Goal: Task Accomplishment & Management: Complete application form

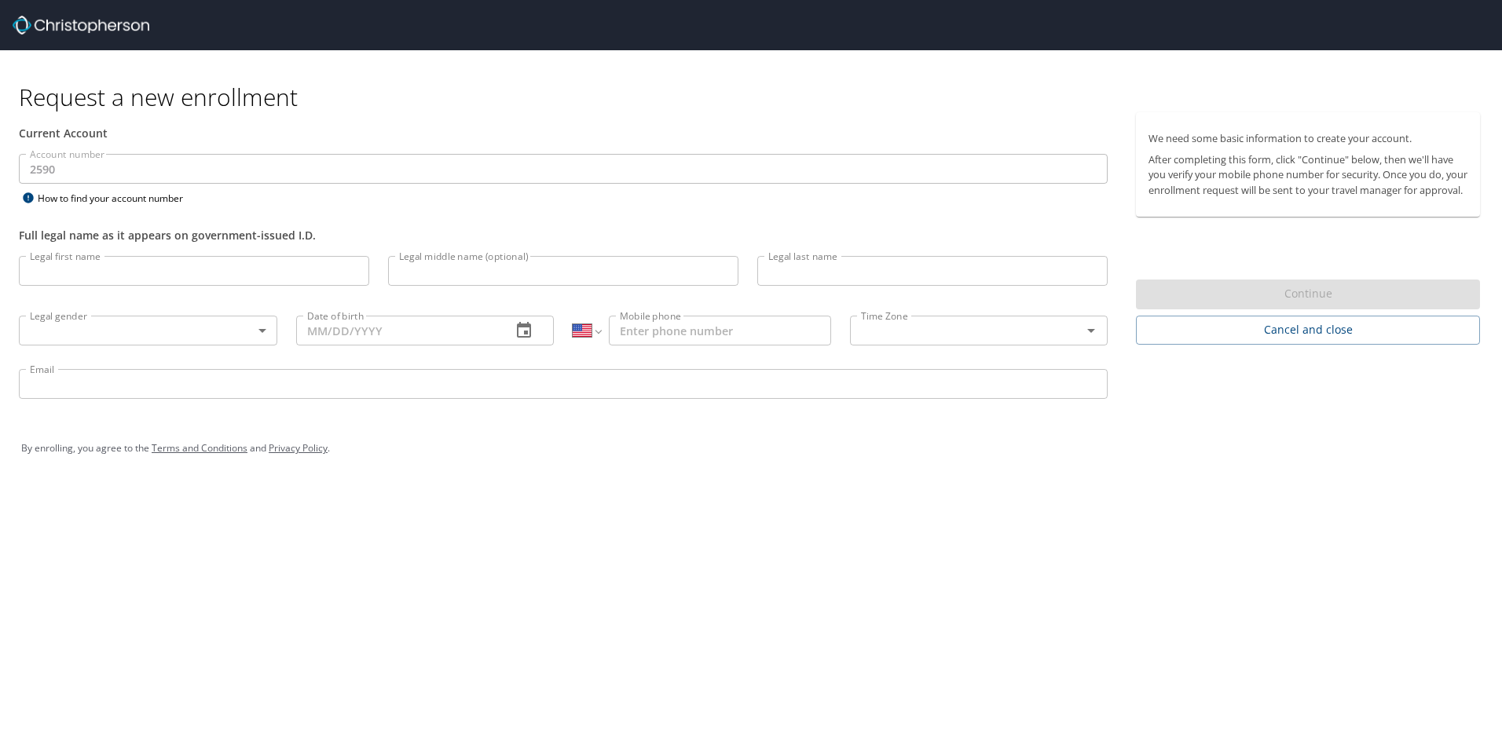
select select "US"
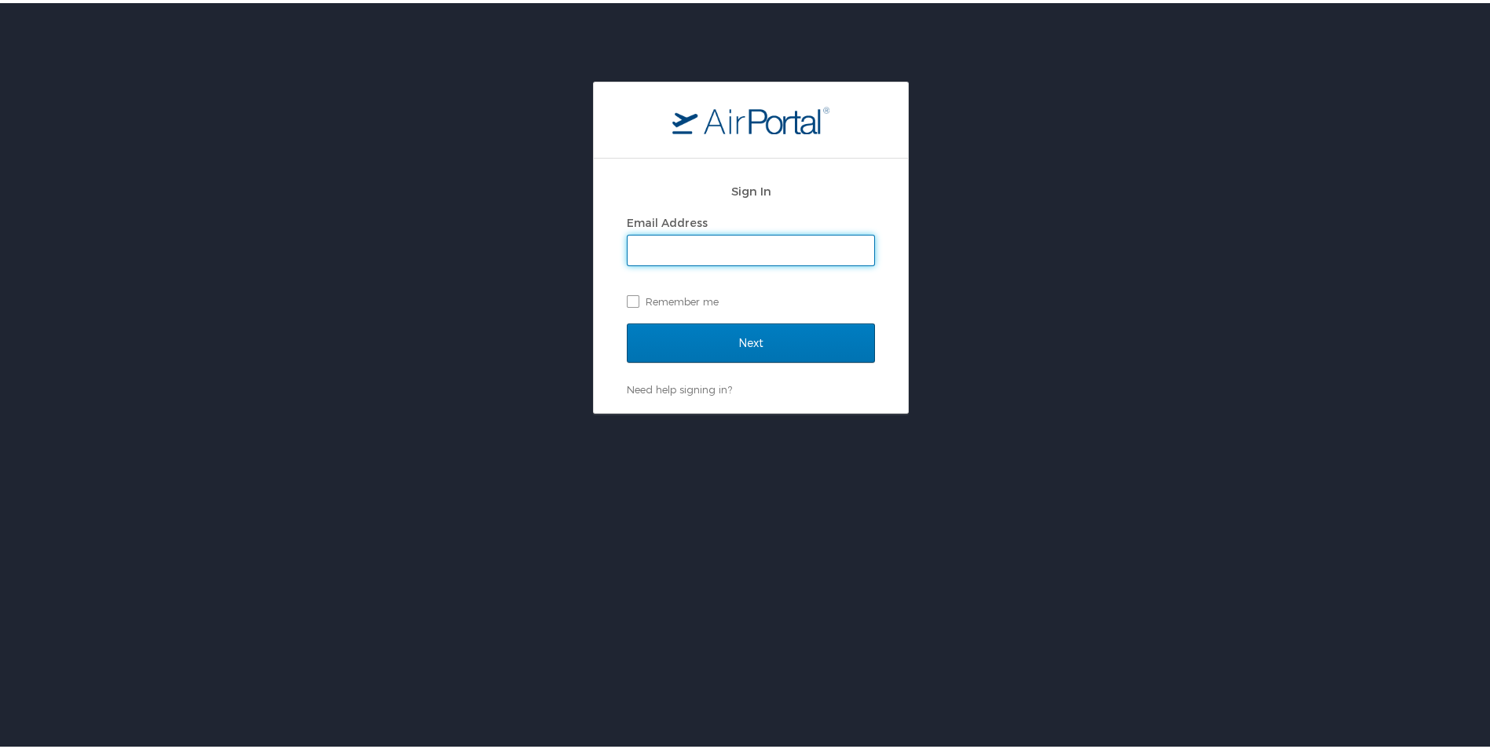
click at [1207, 286] on div "Sign In Email Address Remember me Next Need help signing in? Forgot password? H…" at bounding box center [751, 245] width 1502 height 332
click at [700, 238] on input "Email Address" at bounding box center [751, 248] width 247 height 30
type input "cgoodman@tifs.com"
click at [639, 295] on label "Remember me" at bounding box center [751, 299] width 248 height 24
click at [637, 295] on input "Remember me" at bounding box center [632, 297] width 10 height 10
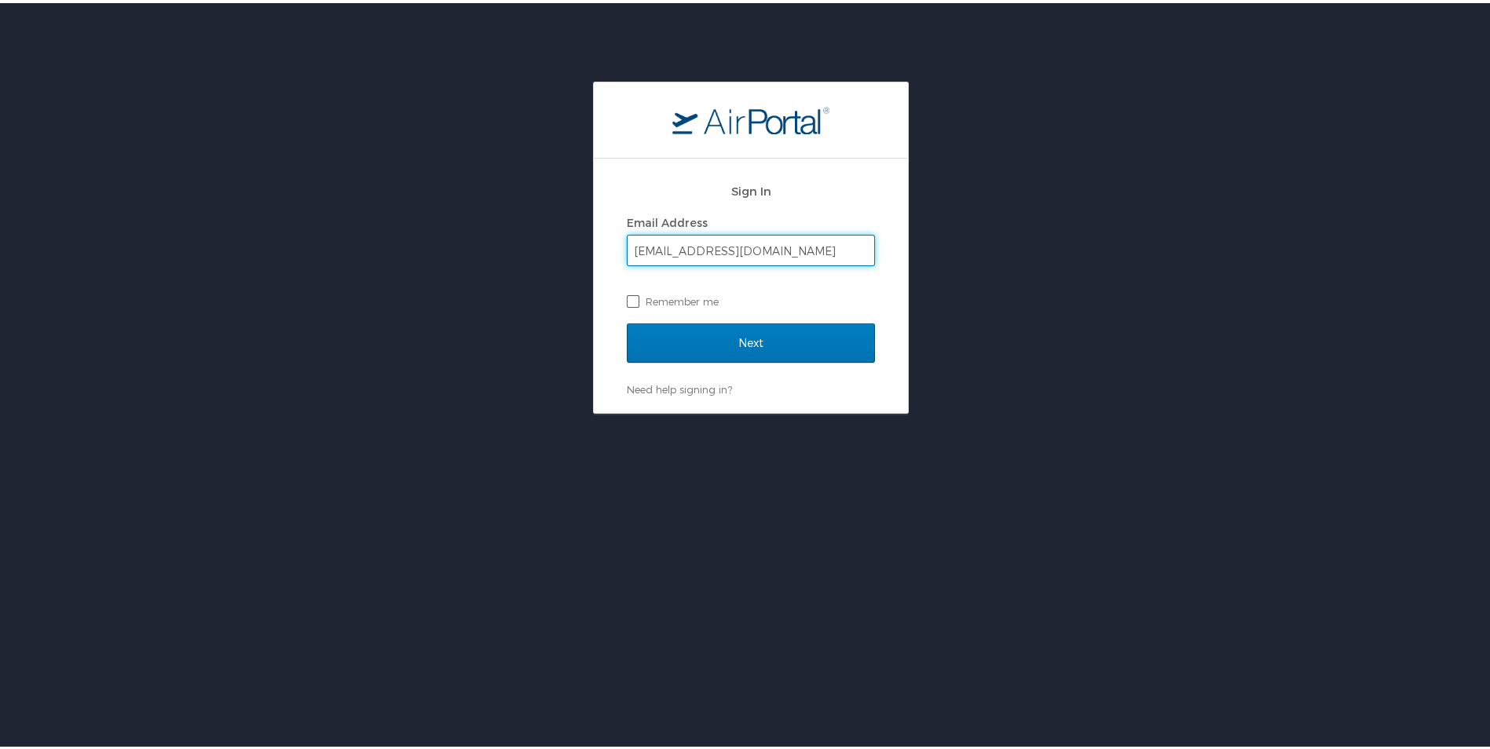
checkbox input "true"
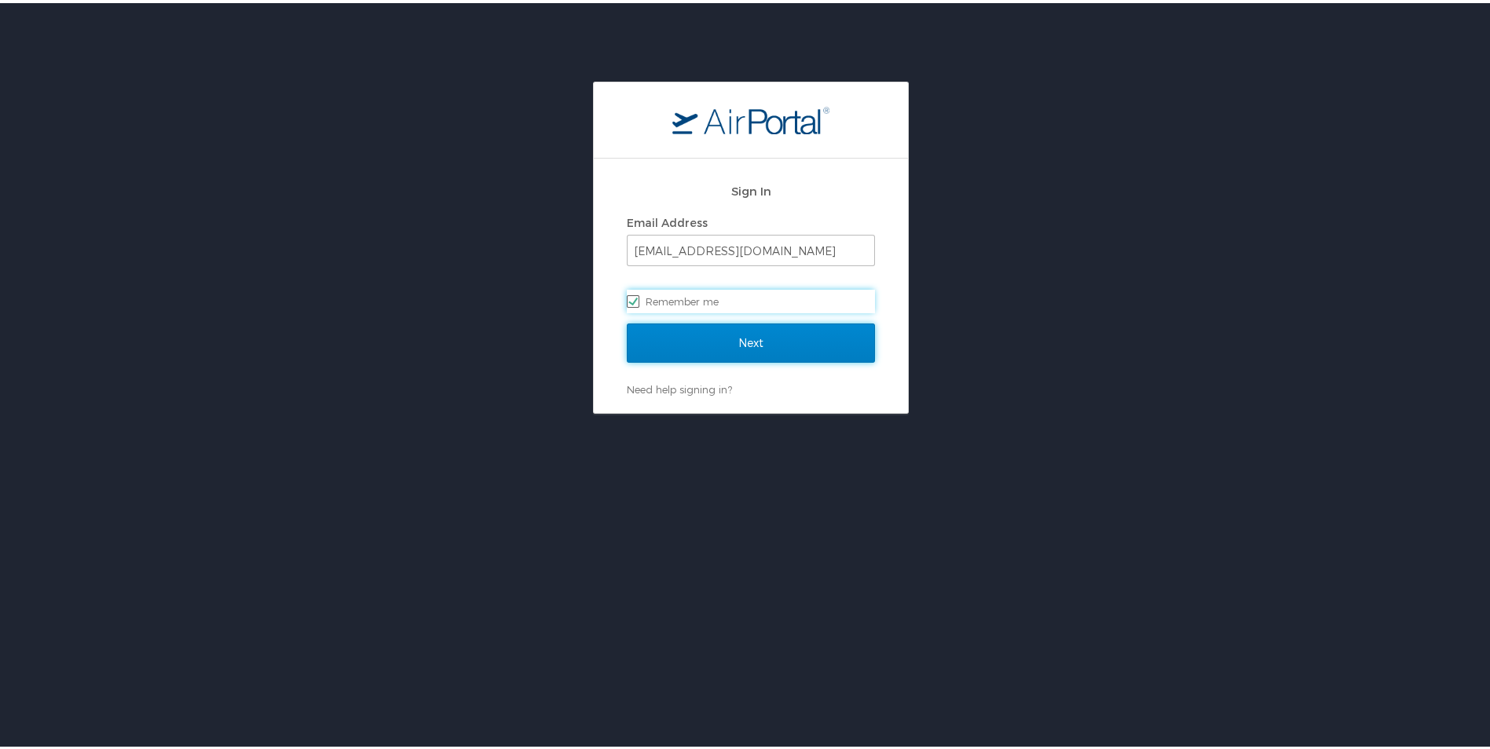
click at [730, 338] on input "Next" at bounding box center [751, 340] width 248 height 39
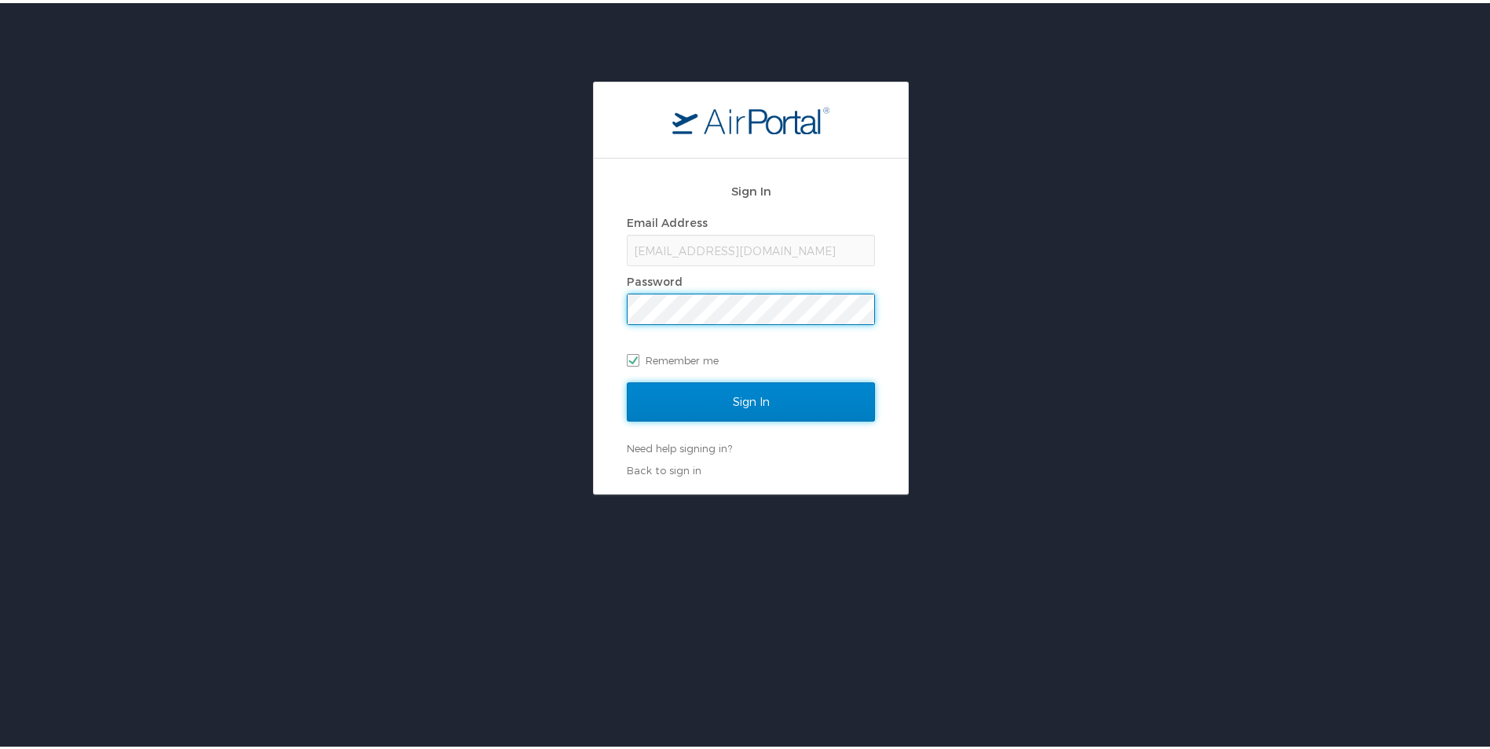
click at [687, 405] on input "Sign In" at bounding box center [751, 398] width 248 height 39
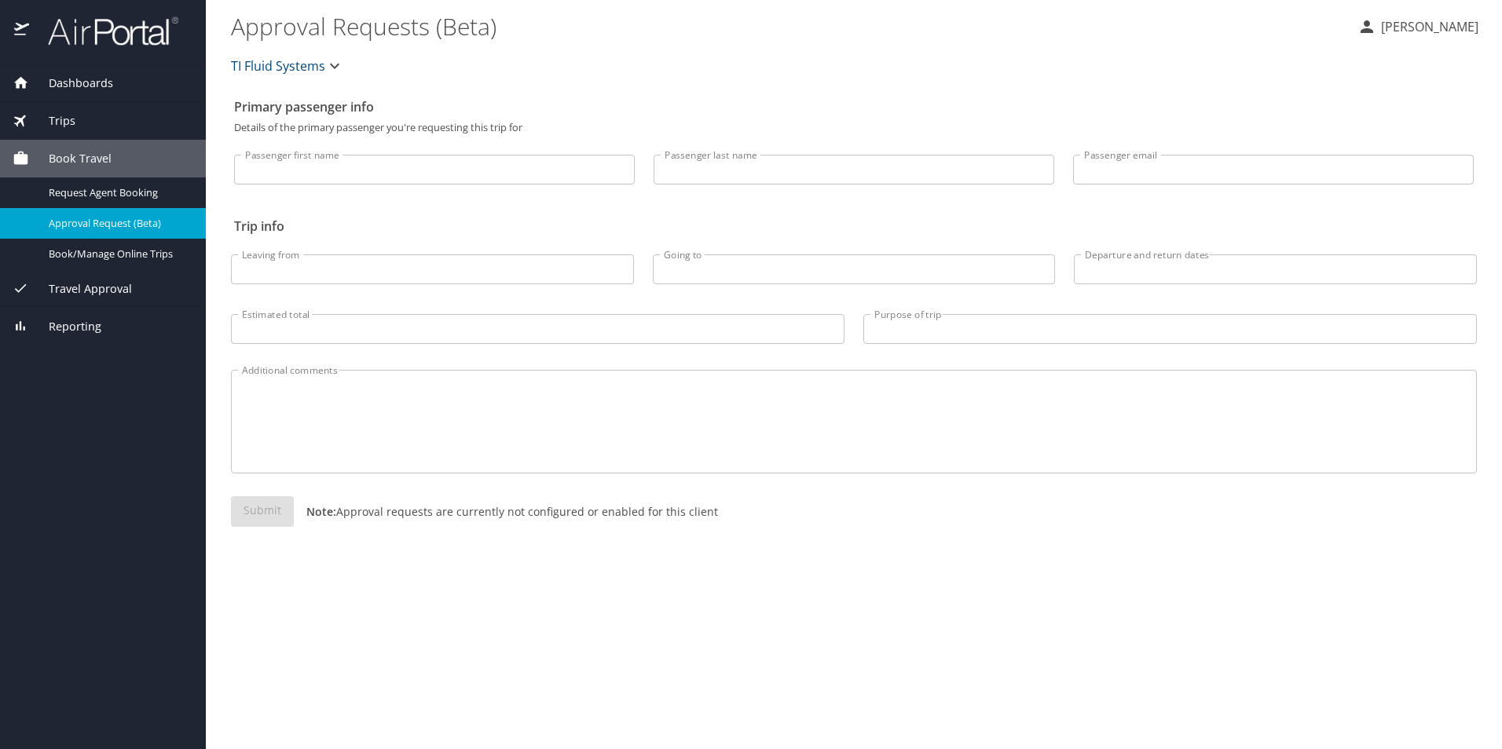
click at [306, 63] on span "TI Fluid Systems" at bounding box center [278, 66] width 94 height 22
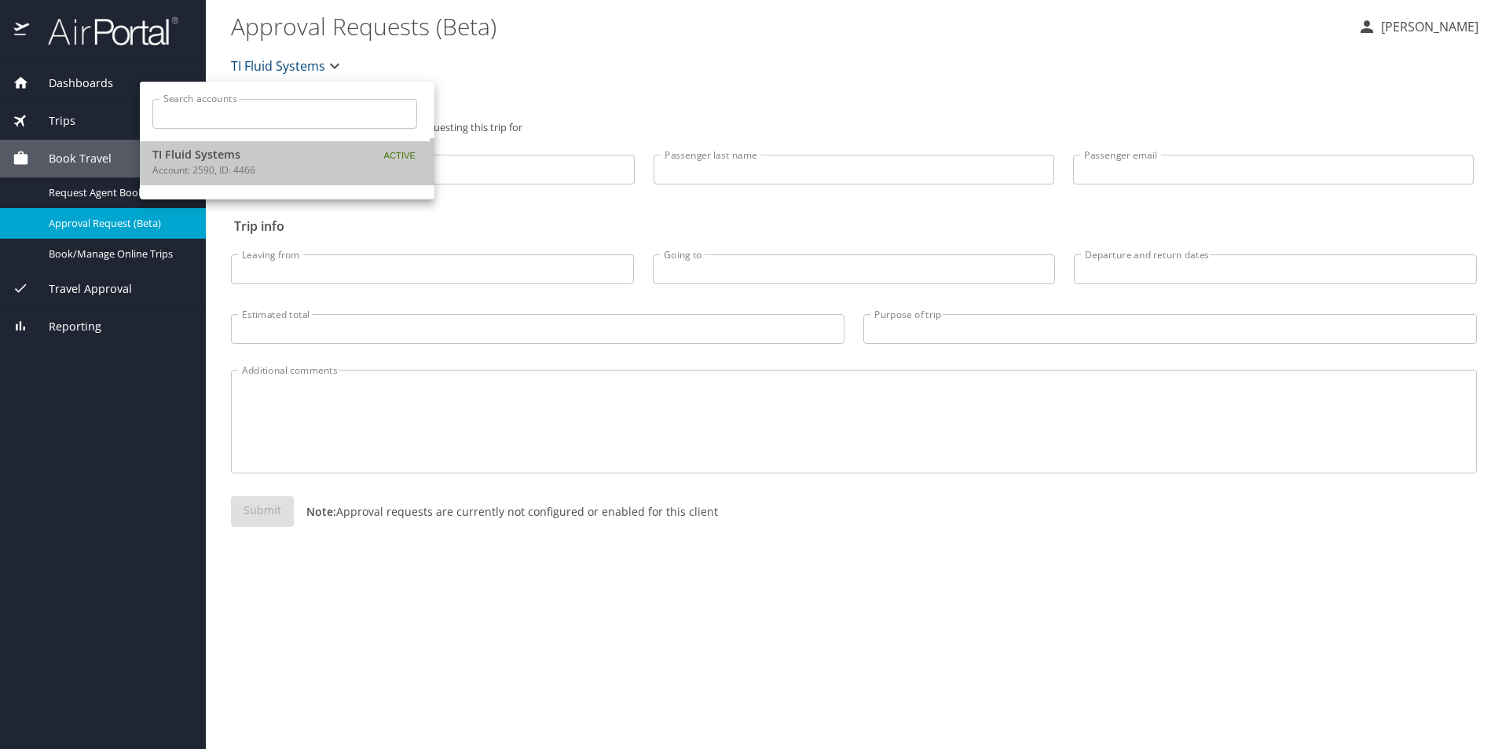
click at [265, 167] on p "Account: 2590, ID: 4466" at bounding box center [250, 170] width 196 height 14
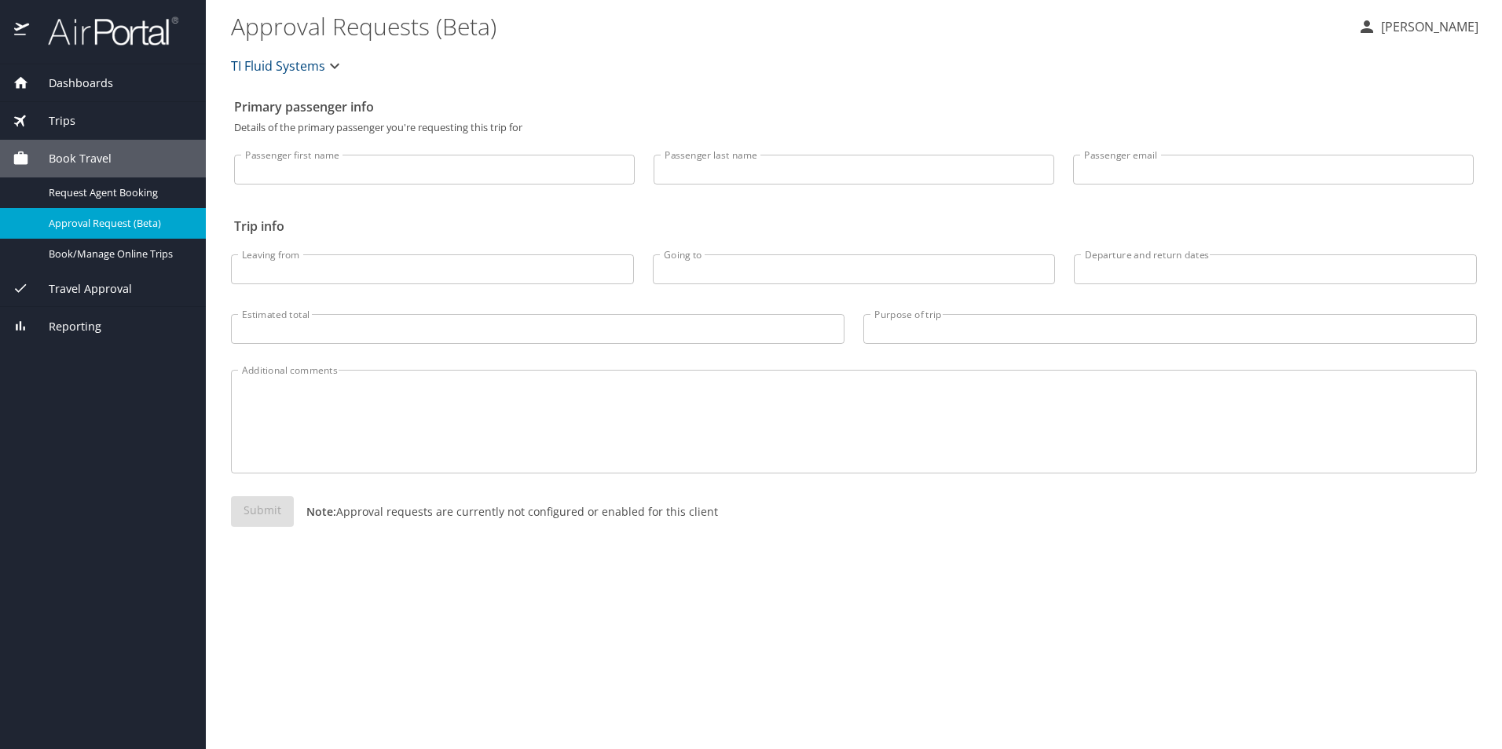
click at [781, 97] on h2 "Primary passenger info" at bounding box center [854, 106] width 1240 height 25
click at [53, 83] on span "Dashboards" at bounding box center [71, 83] width 84 height 17
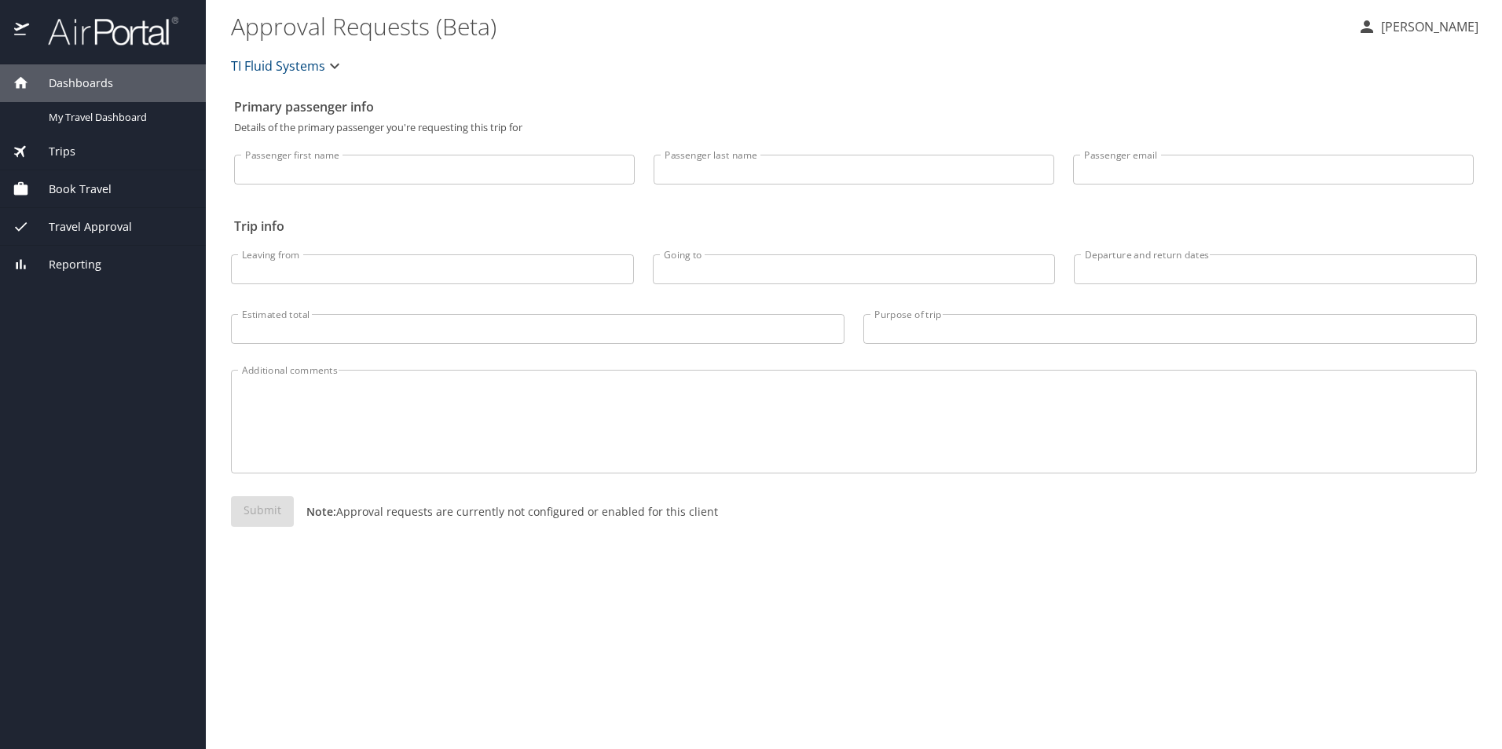
click at [957, 430] on textarea "Additional comments" at bounding box center [854, 422] width 1224 height 75
